Goal: Entertainment & Leisure: Consume media (video, audio)

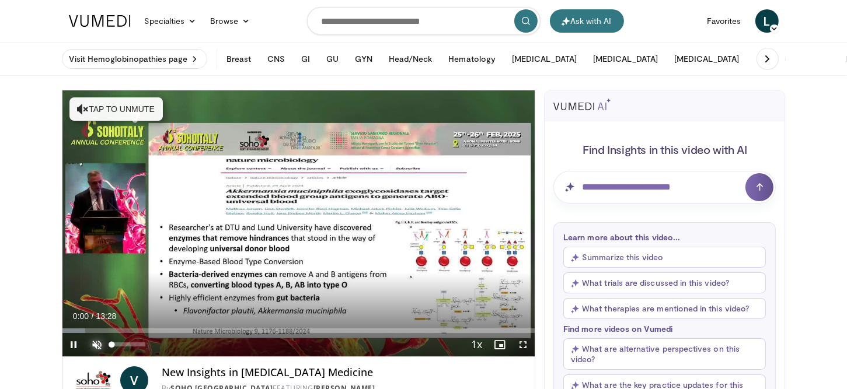
click at [94, 342] on span "Video Player" at bounding box center [97, 344] width 23 height 23
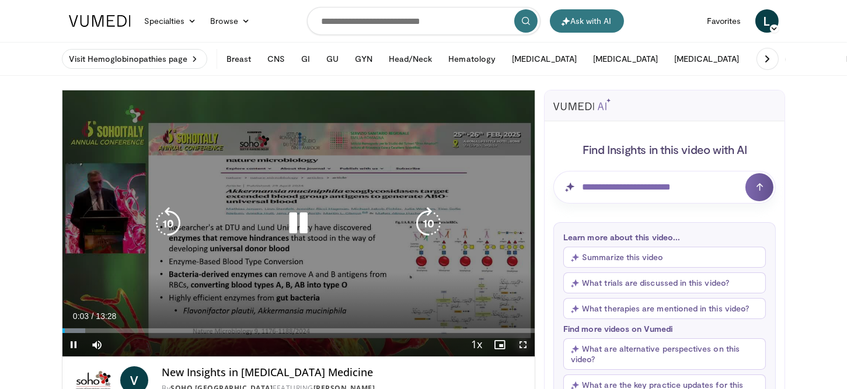
drag, startPoint x: 525, startPoint y: 347, endPoint x: 525, endPoint y: 417, distance: 70.6
click at [525, 347] on span "Video Player" at bounding box center [522, 344] width 23 height 23
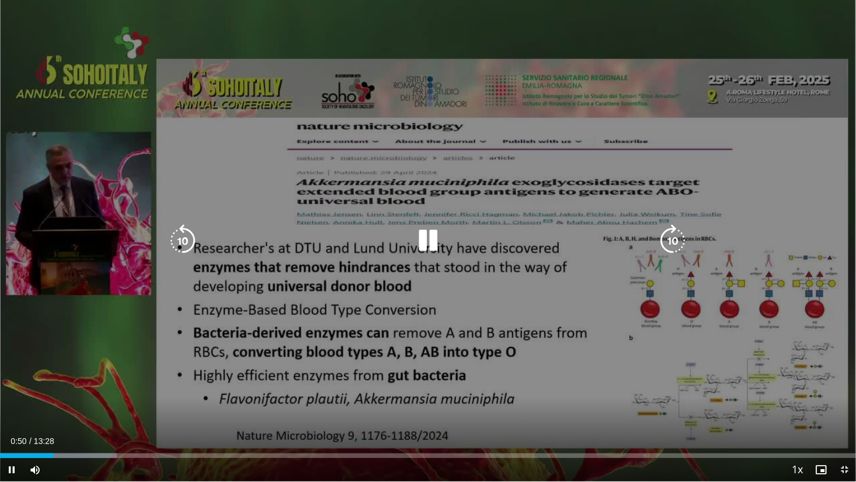
click at [426, 248] on icon "Video Player" at bounding box center [428, 240] width 33 height 33
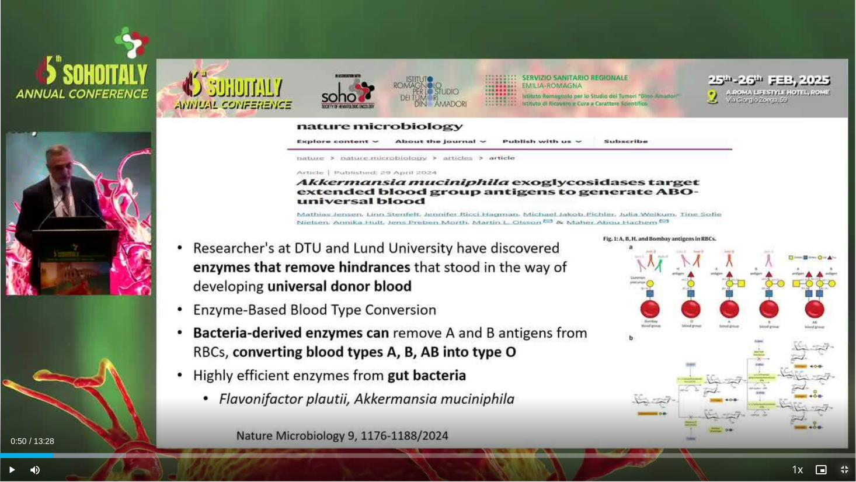
click at [846, 389] on span "Video Player" at bounding box center [843, 469] width 23 height 23
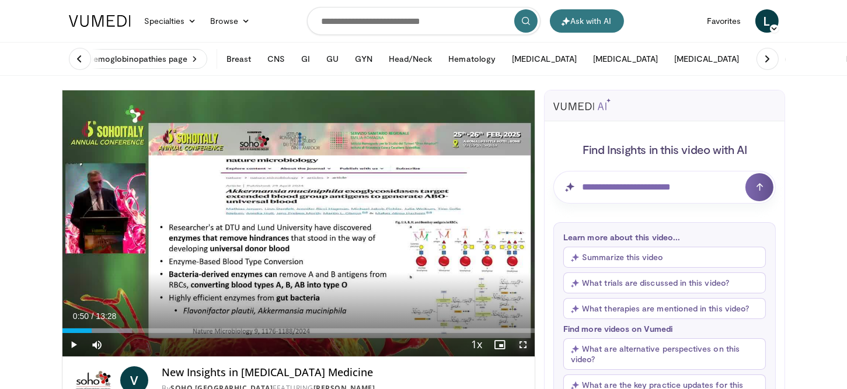
click at [521, 344] on span "Video Player" at bounding box center [522, 344] width 23 height 23
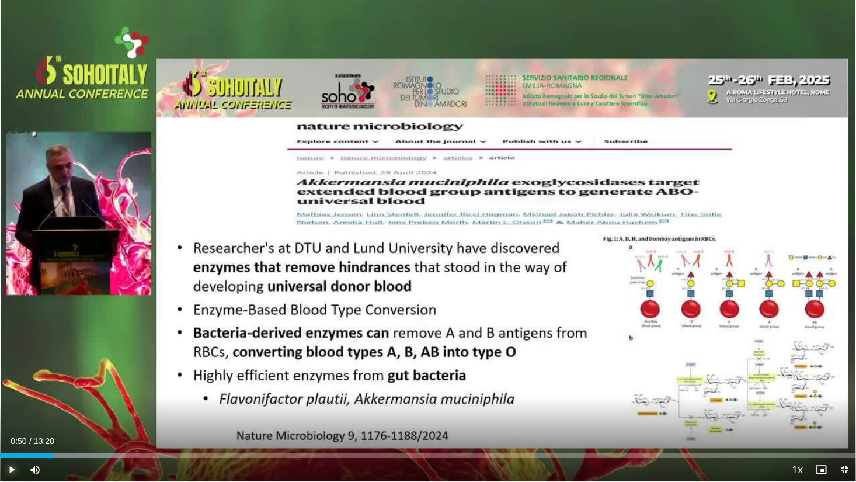
click at [11, 389] on span "Video Player" at bounding box center [11, 469] width 23 height 23
